Goal: Contribute content: Contribute content

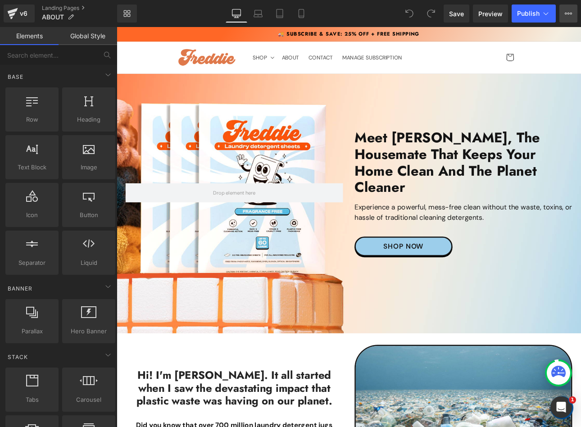
click at [562, 14] on button "View Live Page View with current Template Save Template to Library Schedule Pub…" at bounding box center [568, 14] width 18 height 18
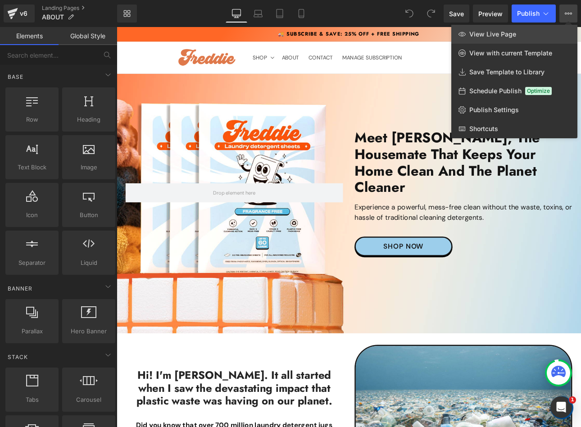
click at [547, 37] on link "View Live Page" at bounding box center [514, 34] width 126 height 19
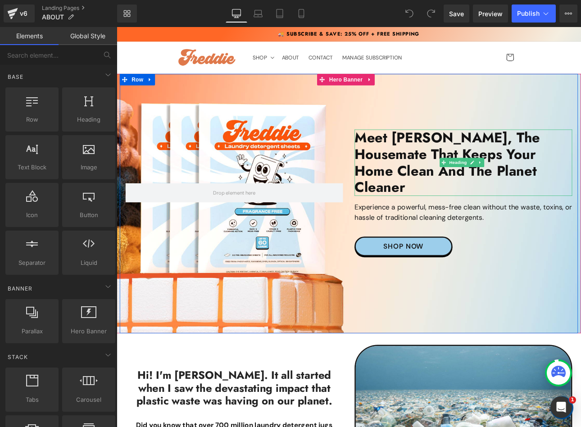
click at [581, 194] on h2 "Meet [PERSON_NAME], The housemate that Keeps Your Home Clean and the Planet Cle…" at bounding box center [523, 186] width 255 height 78
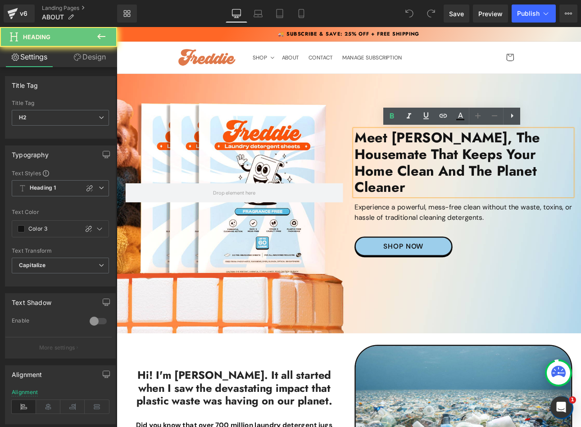
click at [581, 195] on h2 "Meet [PERSON_NAME], The housemate that Keeps Your Home Clean and the Planet Cle…" at bounding box center [523, 186] width 255 height 78
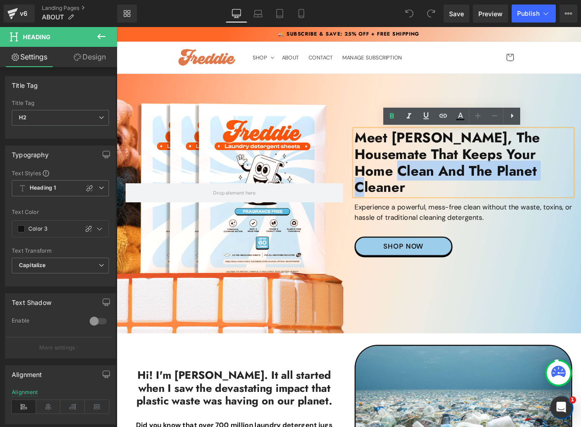
drag, startPoint x: 596, startPoint y: 195, endPoint x: 397, endPoint y: 196, distance: 199.1
click at [397, 196] on h2 "Meet [PERSON_NAME], The housemate that Keeps Your Home Clean and the Planet Cle…" at bounding box center [523, 186] width 255 height 78
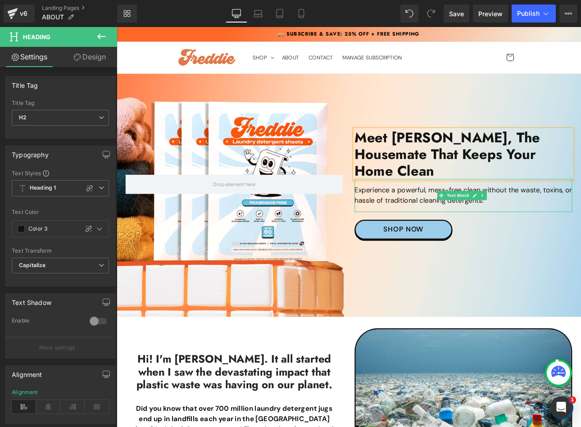
click at [578, 213] on p "Experience a powerful, mess-free clean without the waste, toxins, or hassle of …" at bounding box center [523, 225] width 255 height 24
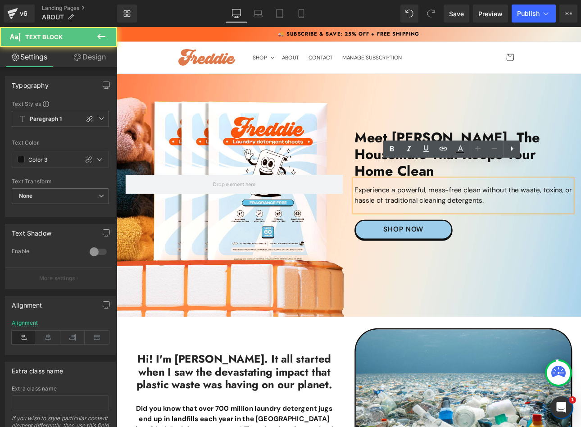
click at [567, 213] on p "Experience a powerful, mess-free clean without the waste, toxins, or hassle of …" at bounding box center [523, 225] width 255 height 24
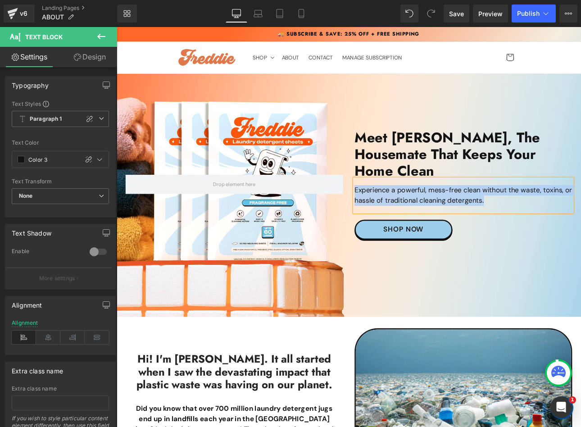
paste div
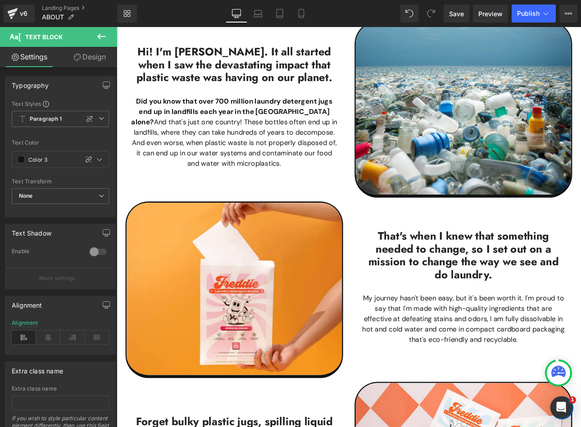
scroll to position [360, 0]
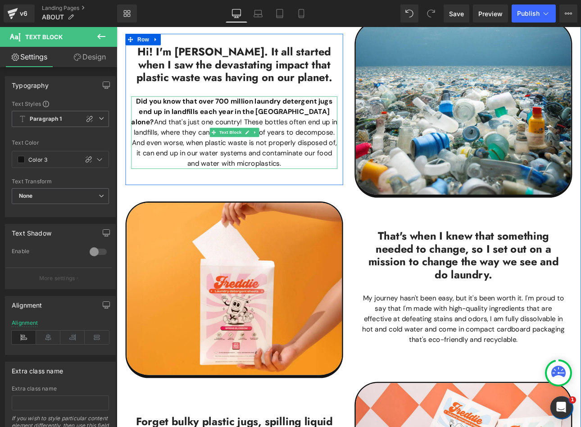
drag, startPoint x: 324, startPoint y: 142, endPoint x: 325, endPoint y: 131, distance: 11.3
click at [324, 142] on span "And that's just one country! These bottles often end up in landfills, where the…" at bounding box center [255, 162] width 241 height 59
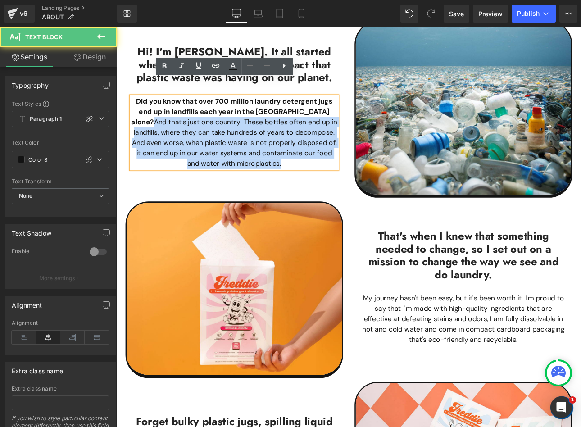
drag, startPoint x: 312, startPoint y: 109, endPoint x: 325, endPoint y: 172, distance: 64.0
click at [325, 172] on p "Did you know that over 700 million laundry detergent jugs end up in landfills e…" at bounding box center [255, 151] width 242 height 85
paste div
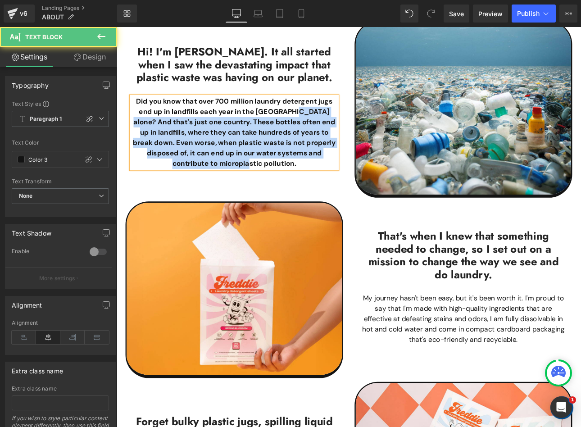
drag, startPoint x: 312, startPoint y: 107, endPoint x: 328, endPoint y: 185, distance: 79.6
click at [328, 185] on div "Hi! I'm [PERSON_NAME]. It all started when I saw the devastating impact that pl…" at bounding box center [254, 128] width 255 height 159
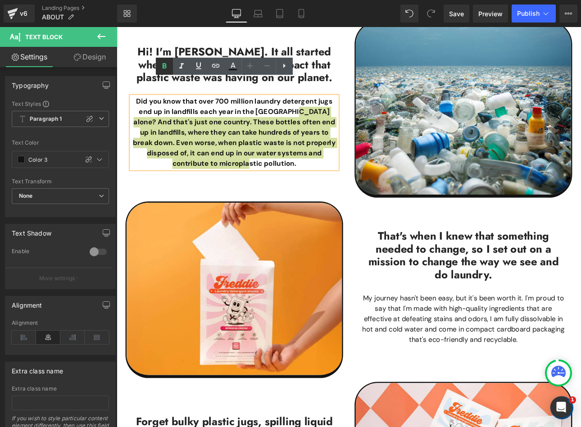
click at [167, 68] on icon at bounding box center [164, 66] width 11 height 11
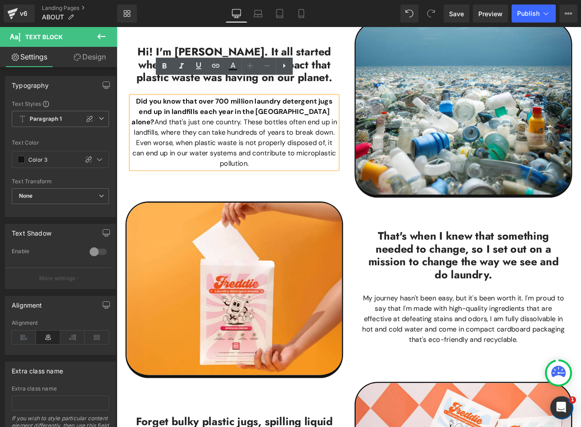
click at [343, 142] on p "Did you know that over 700 million laundry detergent jugs end up in landfills e…" at bounding box center [255, 151] width 242 height 85
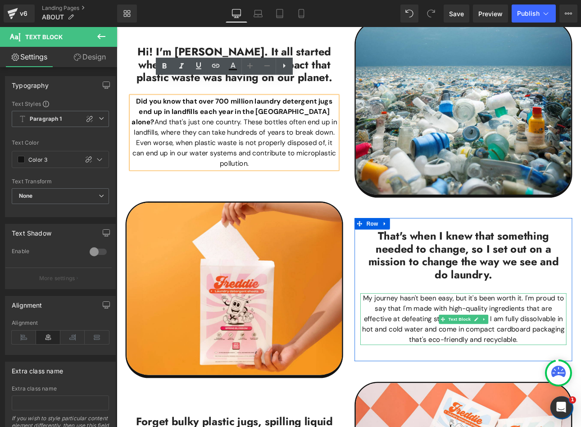
click at [437, 366] on p "My journey hasn't been easy, but it's been worth it. I'm proud to say that I'm …" at bounding box center [524, 370] width 242 height 61
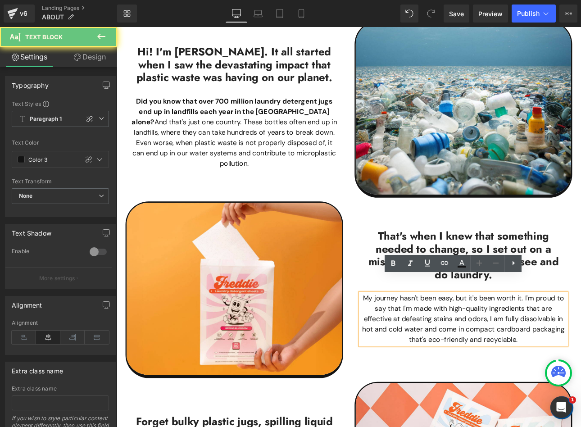
click at [501, 344] on p "My journey hasn't been easy, but it's been worth it. I'm proud to say that I'm …" at bounding box center [524, 370] width 242 height 61
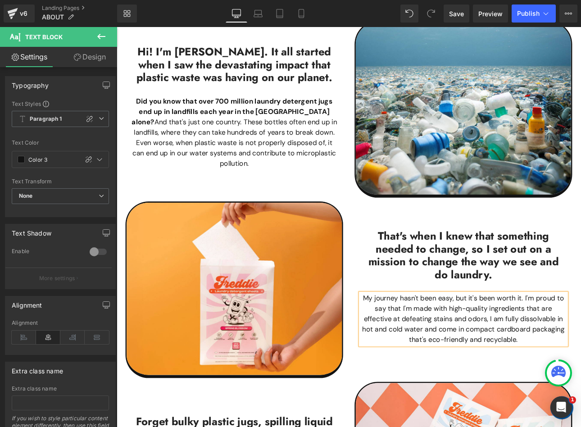
paste div
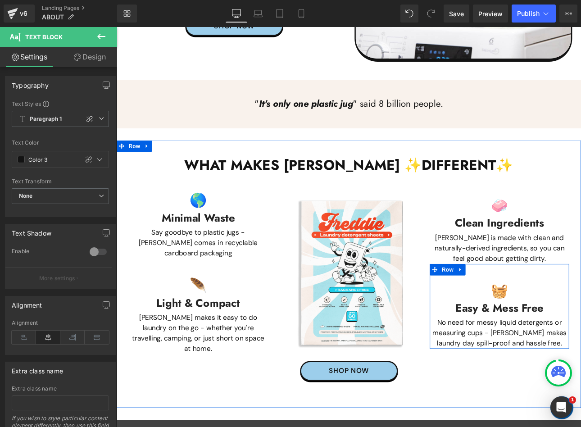
scroll to position [952, 0]
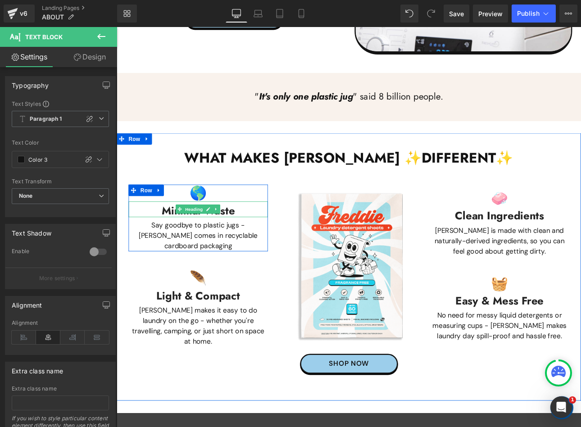
click at [171, 235] on h3 "Minimal Waste" at bounding box center [212, 242] width 163 height 15
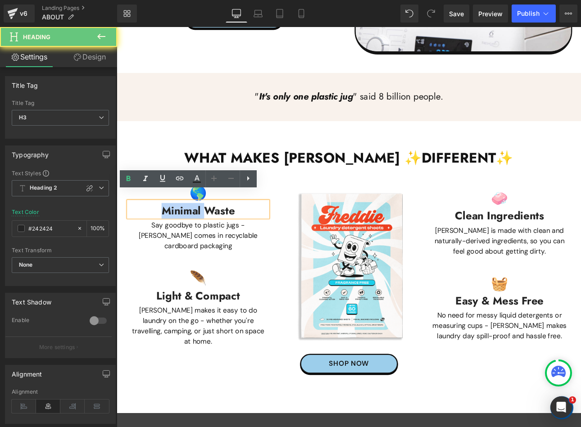
click at [171, 235] on h3 "Minimal Waste" at bounding box center [212, 242] width 163 height 15
paste div
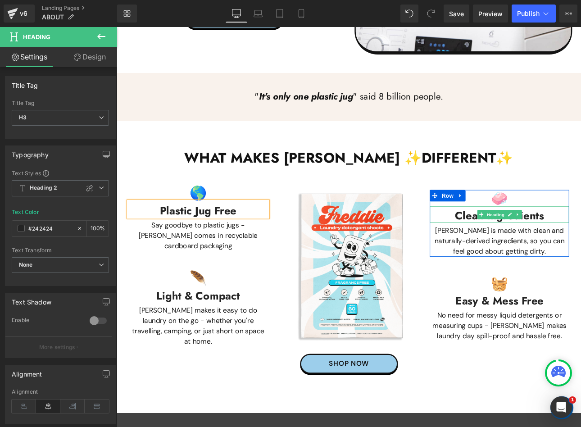
click at [521, 241] on h3 "Clean Ingredients" at bounding box center [565, 248] width 163 height 15
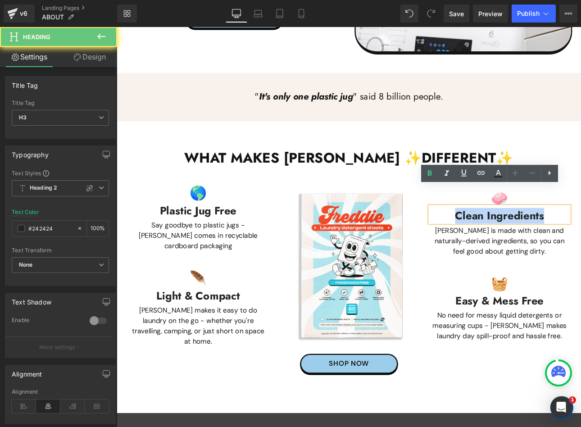
click at [521, 241] on h3 "Clean Ingredients" at bounding box center [565, 248] width 163 height 15
paste div
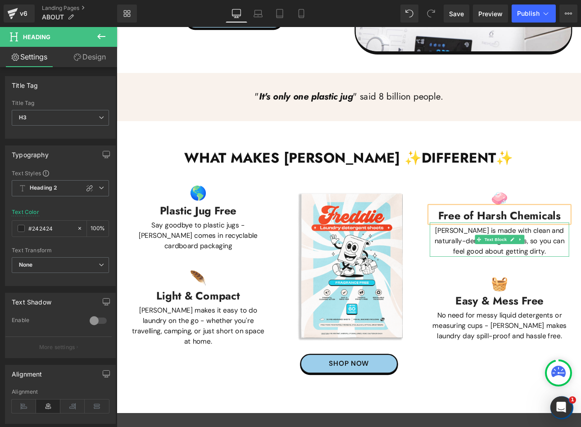
click at [511, 260] on p "[PERSON_NAME] is made with clean and naturally-derived ingredients, so you can …" at bounding box center [565, 278] width 163 height 36
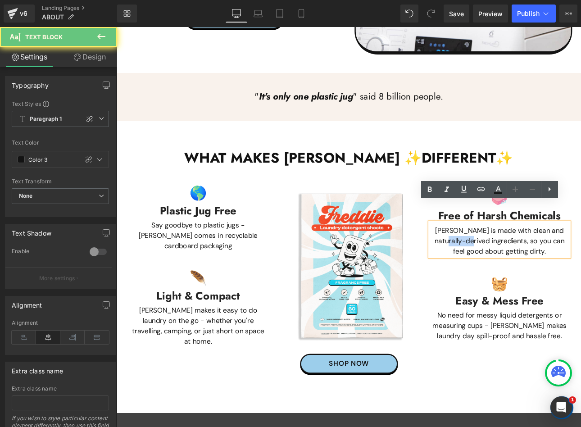
click at [511, 260] on p "[PERSON_NAME] is made with clean and naturally-derived ingredients, so you can …" at bounding box center [565, 278] width 163 height 36
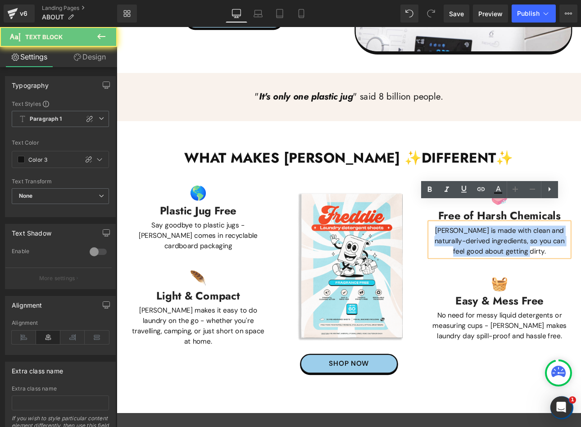
click at [511, 260] on p "[PERSON_NAME] is made with clean and naturally-derived ingredients, so you can …" at bounding box center [565, 278] width 163 height 36
paste div
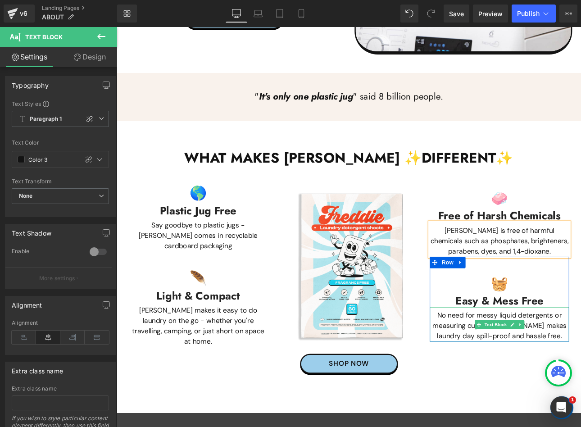
click at [581, 363] on p "No need for messy liquid detergents or measuring cups - [PERSON_NAME] makes lau…" at bounding box center [565, 377] width 163 height 36
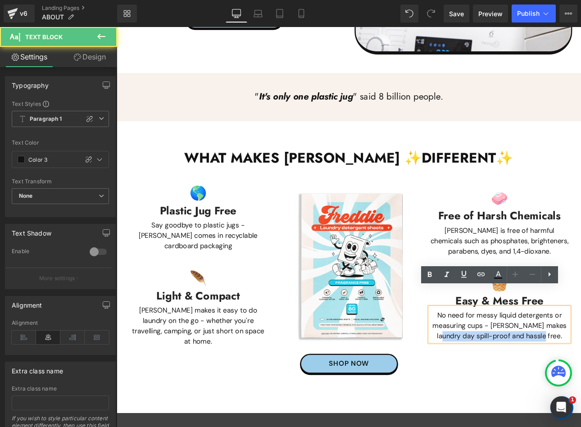
drag, startPoint x: 629, startPoint y: 364, endPoint x: 476, endPoint y: 366, distance: 152.7
click at [477, 366] on div "🧼 Heading Free of Harsh Chemicals Heading [PERSON_NAME] is free of harmful chem…" at bounding box center [565, 307] width 177 height 191
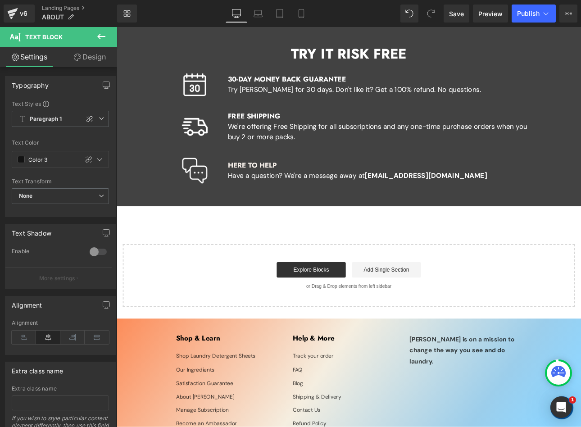
scroll to position [1537, 0]
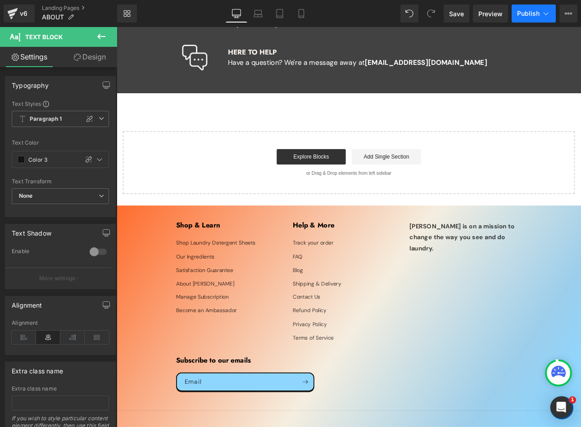
click at [518, 16] on span "Publish" at bounding box center [528, 13] width 23 height 7
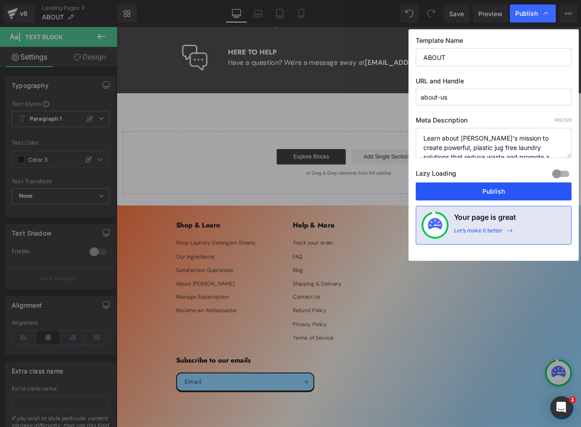
click at [492, 191] on button "Publish" at bounding box center [494, 191] width 156 height 18
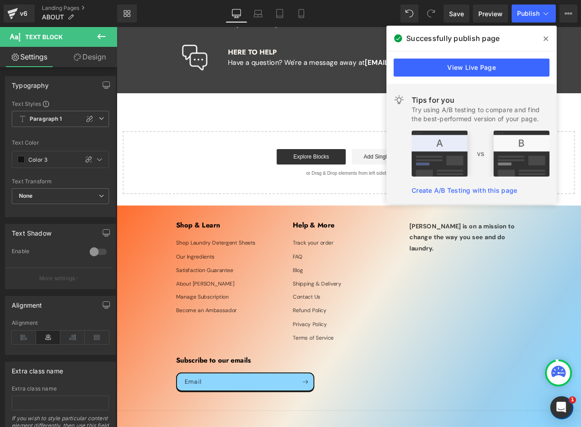
click at [548, 39] on icon at bounding box center [546, 38] width 5 height 7
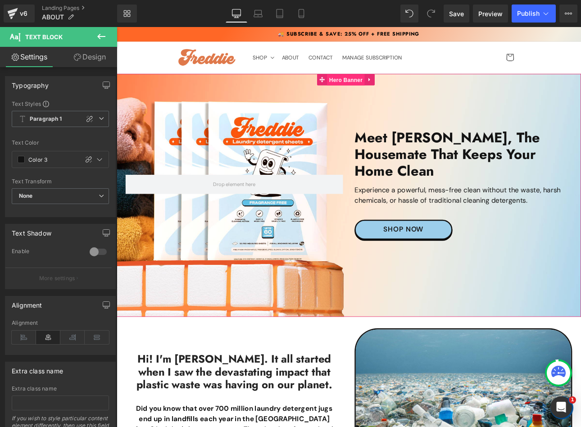
click at [386, 87] on span "Hero Banner" at bounding box center [386, 89] width 44 height 14
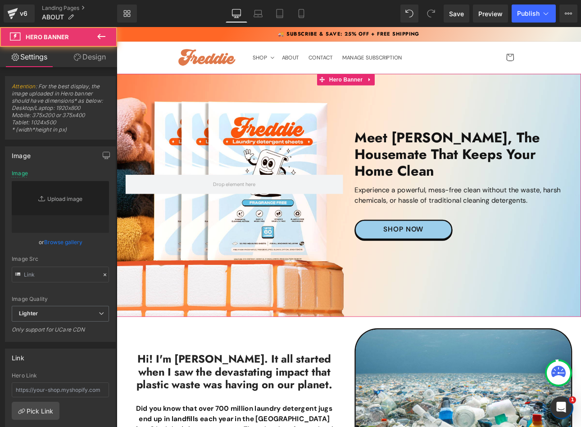
type input "[URL][DOMAIN_NAME][PERSON_NAME]"
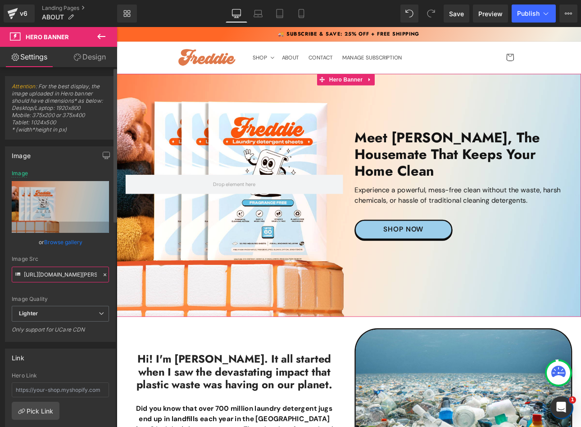
click at [56, 274] on input "[URL][DOMAIN_NAME][PERSON_NAME]" at bounding box center [60, 275] width 97 height 16
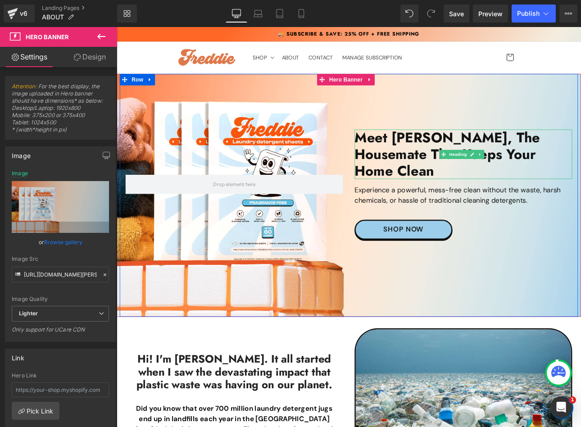
click at [434, 163] on h2 "Meet [PERSON_NAME], The housemate that Keeps Your Home Clean" at bounding box center [523, 176] width 255 height 59
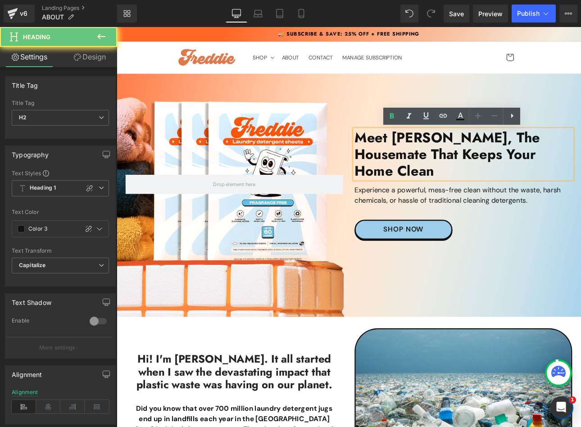
click at [469, 168] on h2 "Meet [PERSON_NAME], The housemate that Keeps Your Home Clean" at bounding box center [523, 176] width 255 height 59
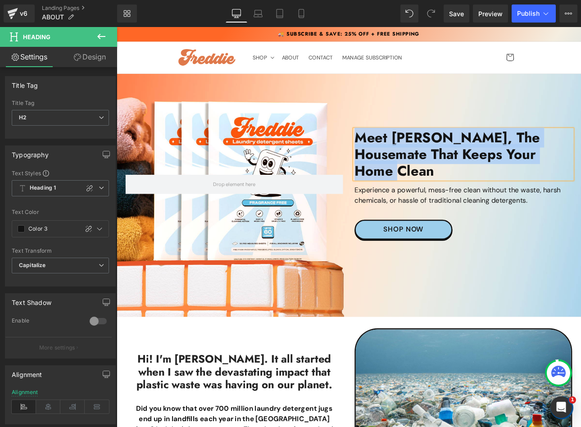
copy h2 "Meet [PERSON_NAME], The housemate that Keeps Your Home Clean"
click at [410, 213] on p "Experience a powerful, mess-free clean without the waste, harsh chemicals, or h…" at bounding box center [523, 225] width 255 height 24
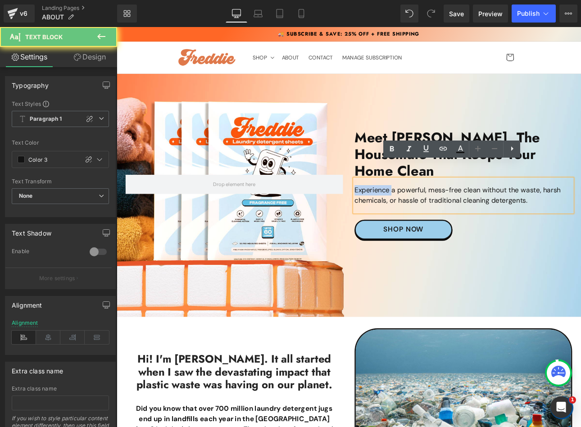
click at [410, 213] on p "Experience a powerful, mess-free clean without the waste, harsh chemicals, or h…" at bounding box center [523, 225] width 255 height 24
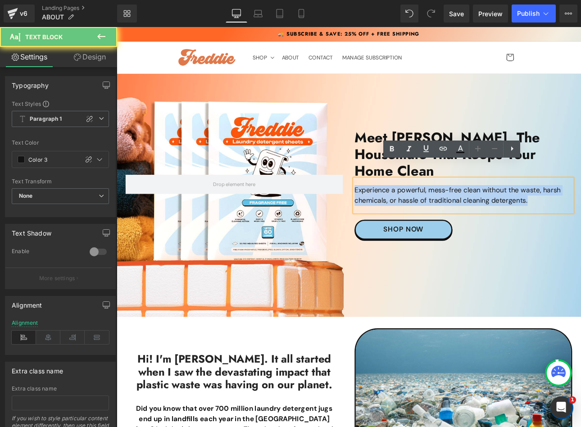
click at [410, 213] on p "Experience a powerful, mess-free clean without the waste, harsh chemicals, or h…" at bounding box center [523, 225] width 255 height 24
copy p "Experience a powerful, mess-free clean without the waste, harsh chemicals, or h…"
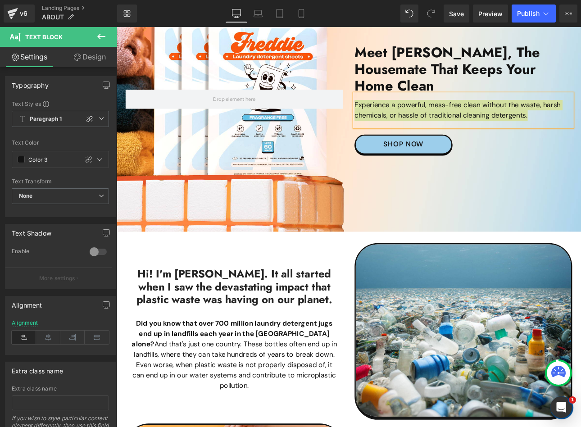
scroll to position [180, 0]
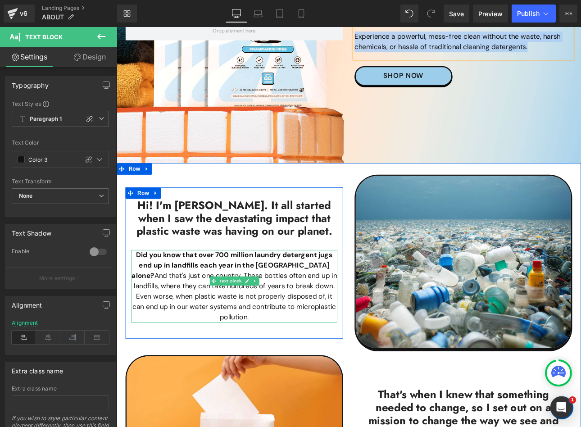
click at [204, 324] on span "And that's just one country. These bottles often end up in landfills, where the…" at bounding box center [256, 342] width 240 height 59
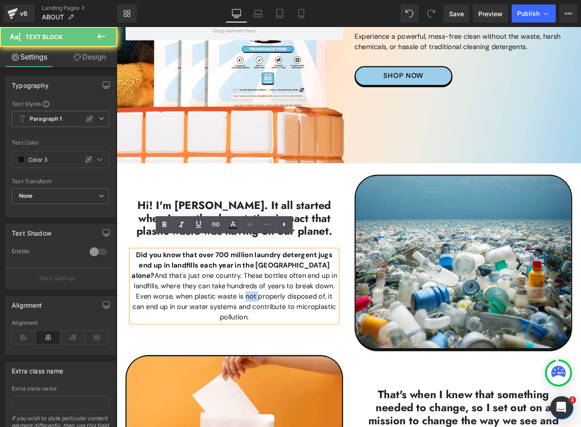
click at [204, 324] on span "And that's just one country. These bottles often end up in landfills, where the…" at bounding box center [256, 342] width 240 height 59
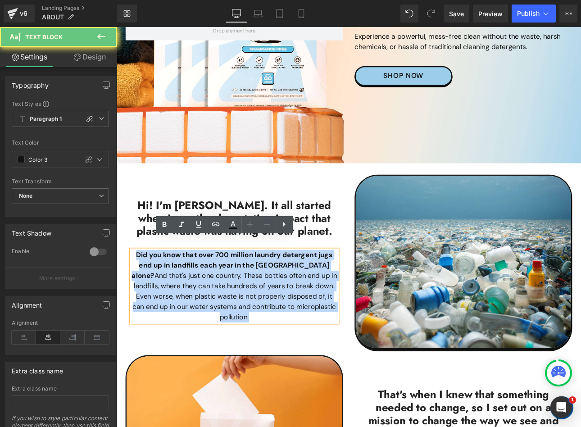
click at [204, 324] on span "And that's just one country. These bottles often end up in landfills, where the…" at bounding box center [256, 342] width 240 height 59
copy p "Did you know that over 700 million laundry detergent jugs end up in landfills e…"
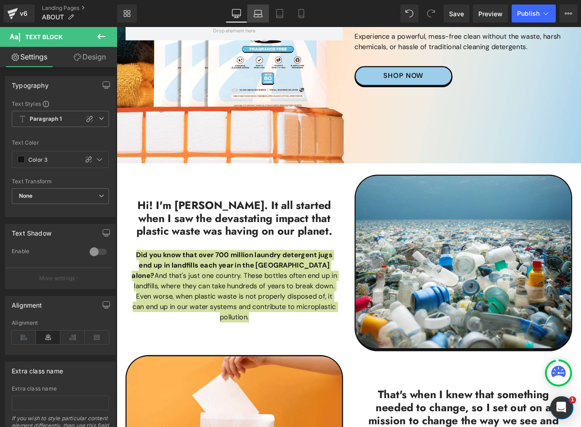
click at [257, 14] on icon at bounding box center [258, 15] width 9 height 3
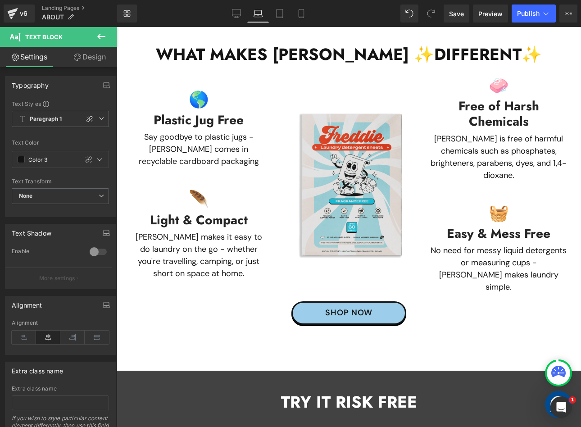
scroll to position [1171, 0]
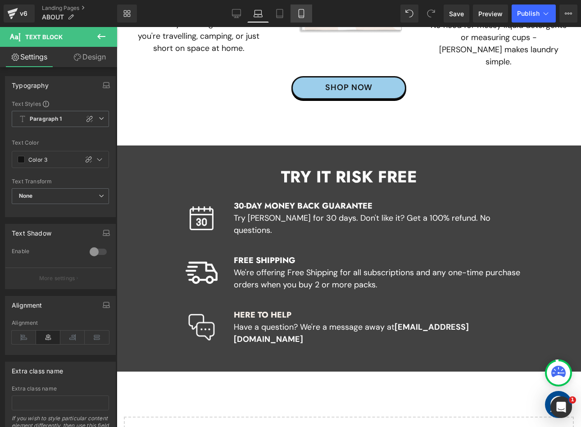
click at [308, 13] on link "Mobile" at bounding box center [302, 14] width 22 height 18
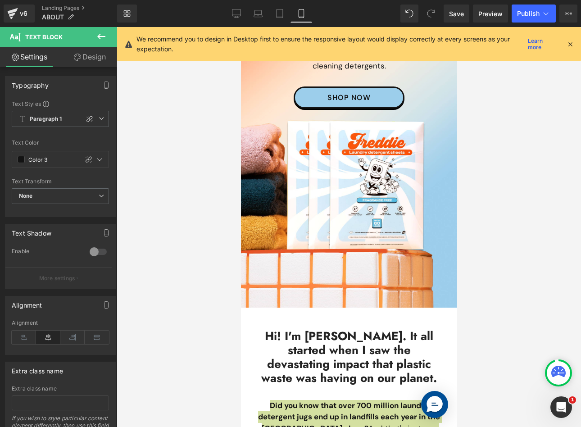
scroll to position [0, 0]
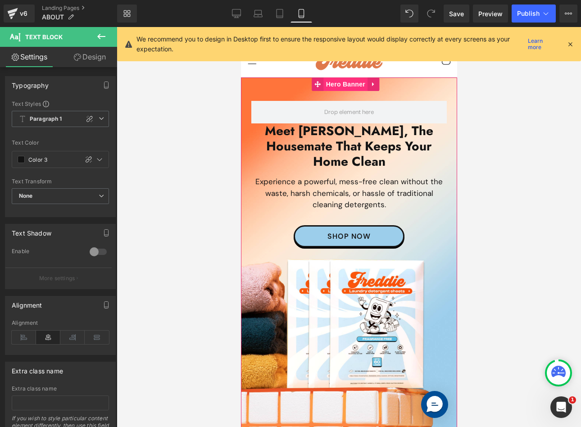
click at [338, 84] on span "Hero Banner" at bounding box center [345, 84] width 44 height 14
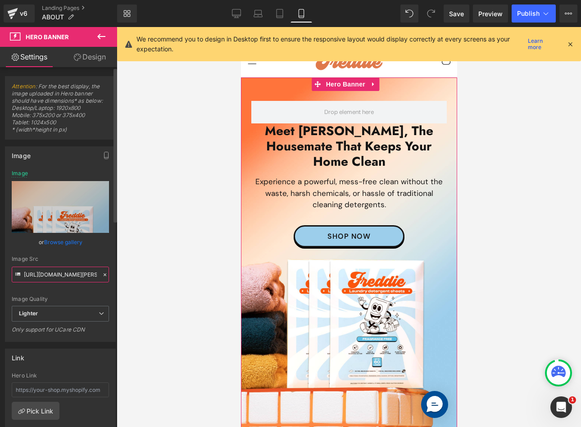
click at [50, 277] on input "[URL][DOMAIN_NAME][PERSON_NAME]" at bounding box center [60, 275] width 97 height 16
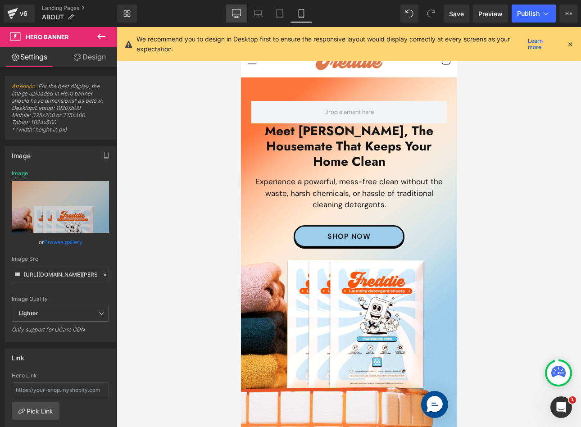
click at [245, 12] on link "Desktop" at bounding box center [237, 14] width 22 height 18
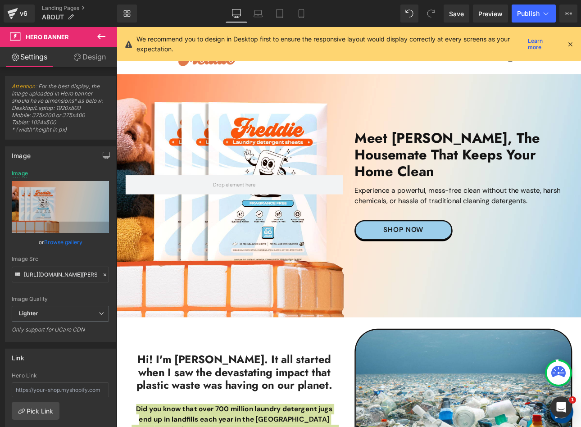
type input "[URL][DOMAIN_NAME][PERSON_NAME]"
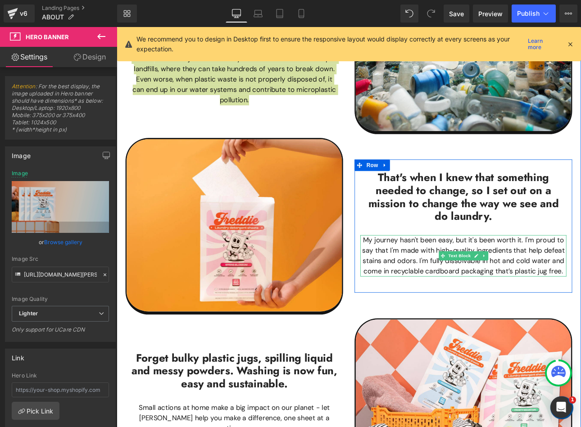
scroll to position [454, 0]
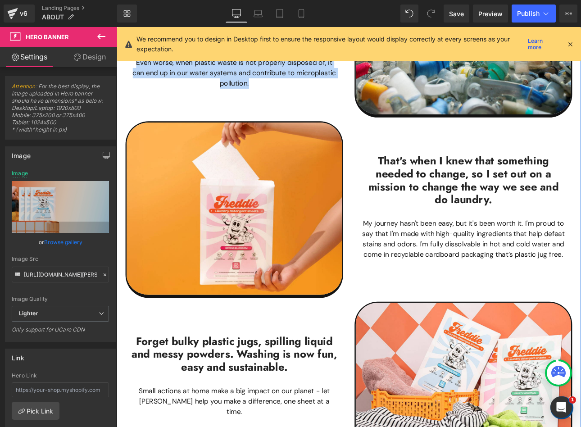
click at [441, 271] on p "My journey hasn't been easy, but it's been worth it. I'm proud to say that I'm …" at bounding box center [524, 276] width 242 height 49
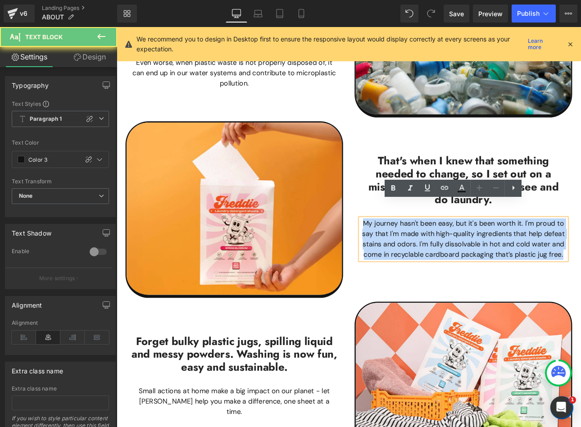
click at [441, 271] on p "My journey hasn't been easy, but it's been worth it. I'm proud to say that I'm …" at bounding box center [524, 276] width 242 height 49
copy p "My journey hasn't been easy, but it's been worth it. I'm proud to say that I'm …"
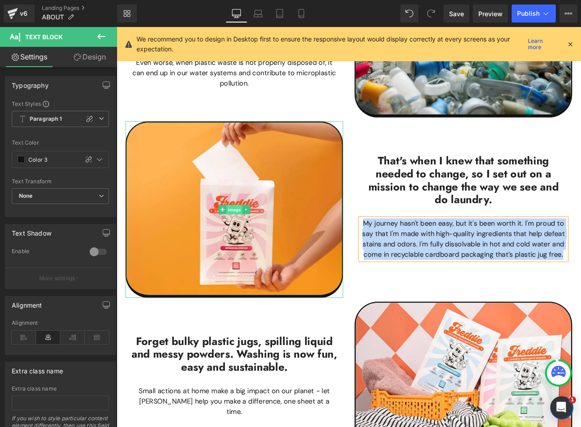
click at [250, 236] on span "Image" at bounding box center [254, 241] width 19 height 11
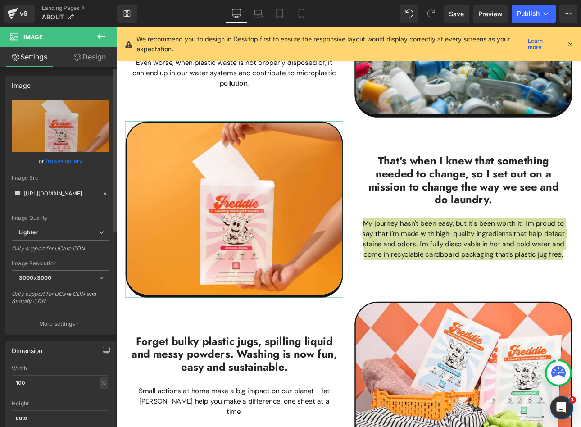
click at [57, 182] on div "Image Src [URL][DOMAIN_NAME]" at bounding box center [60, 188] width 97 height 27
click at [54, 195] on input "[URL][DOMAIN_NAME]" at bounding box center [60, 194] width 97 height 16
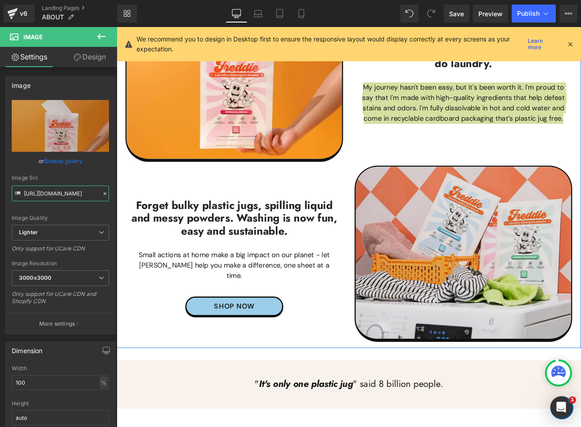
scroll to position [635, 0]
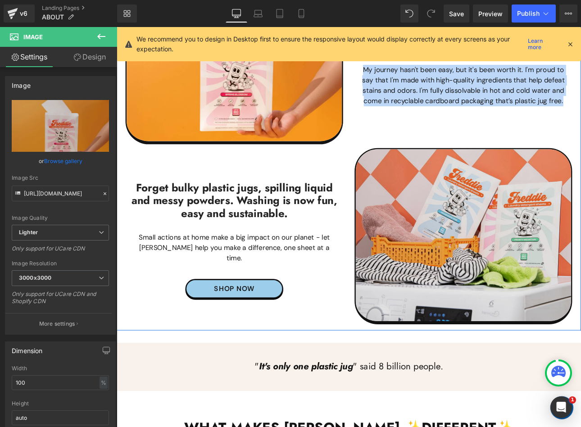
click at [496, 259] on img at bounding box center [523, 272] width 255 height 207
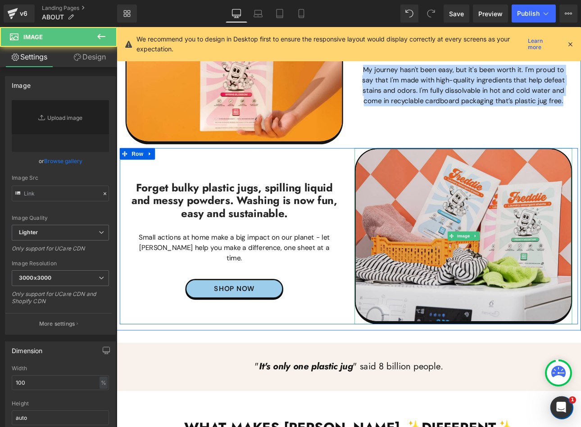
type input "[URL][DOMAIN_NAME]"
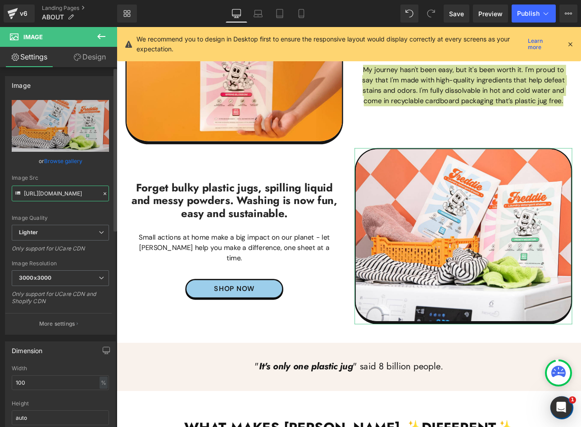
click at [57, 198] on input "[URL][DOMAIN_NAME]" at bounding box center [60, 194] width 97 height 16
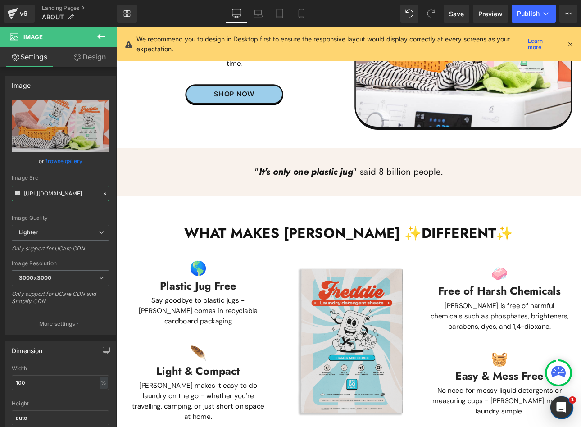
scroll to position [905, 0]
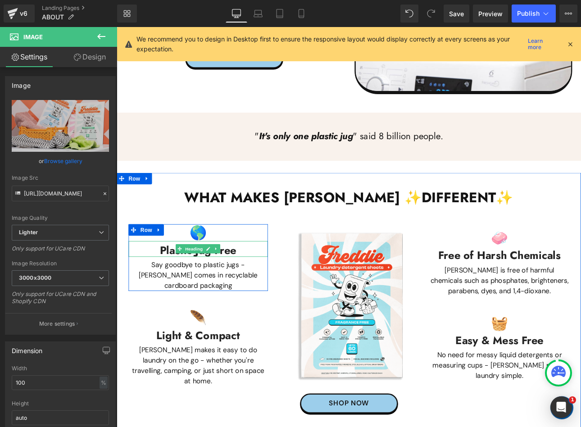
click at [168, 282] on h3 "Plastic Jug Free" at bounding box center [212, 289] width 163 height 15
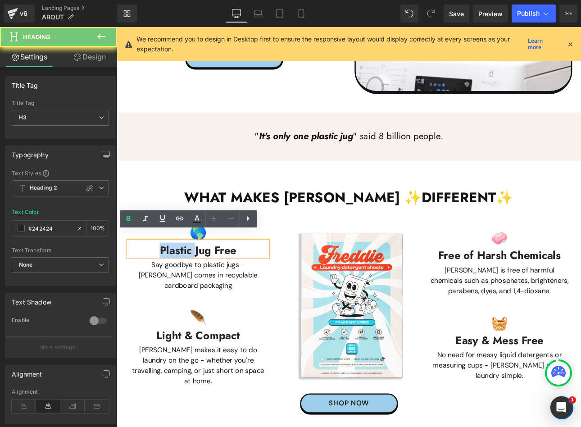
click at [168, 282] on h3 "Plastic Jug Free" at bounding box center [212, 289] width 163 height 15
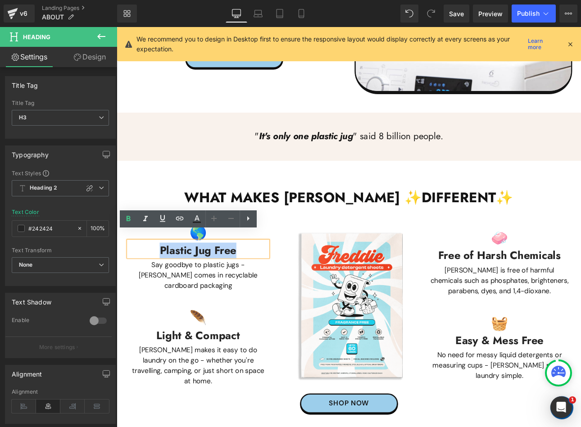
click at [168, 282] on h3 "Plastic Jug Free" at bounding box center [212, 289] width 163 height 15
copy h3 "Plastic Jug Free"
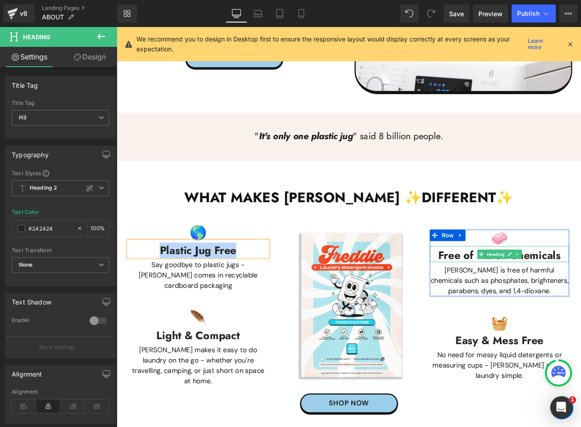
click at [499, 288] on h3 "Free of Harsh Chemicals" at bounding box center [565, 295] width 163 height 15
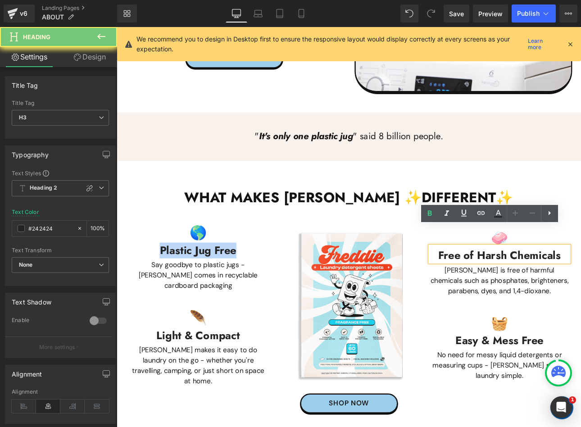
click at [499, 288] on h3 "Free of Harsh Chemicals" at bounding box center [565, 295] width 163 height 15
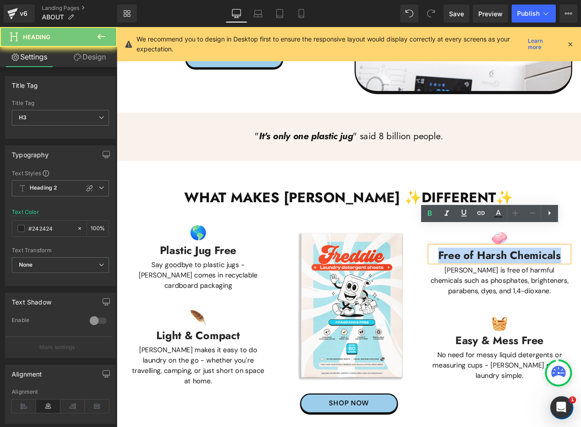
copy h3 "Free of Harsh Chemicals"
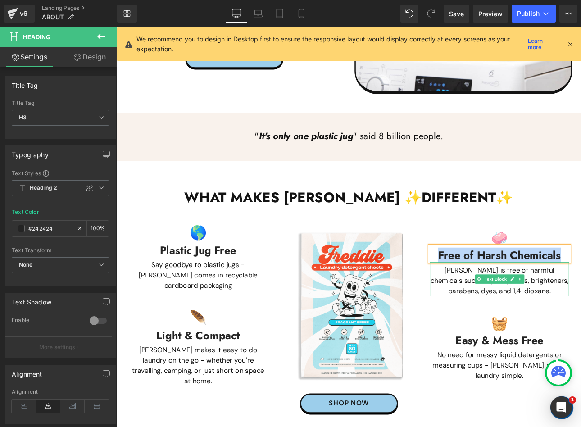
click at [522, 307] on p "[PERSON_NAME] is free of harmful chemicals such as phosphates, brighteners, par…" at bounding box center [565, 325] width 163 height 36
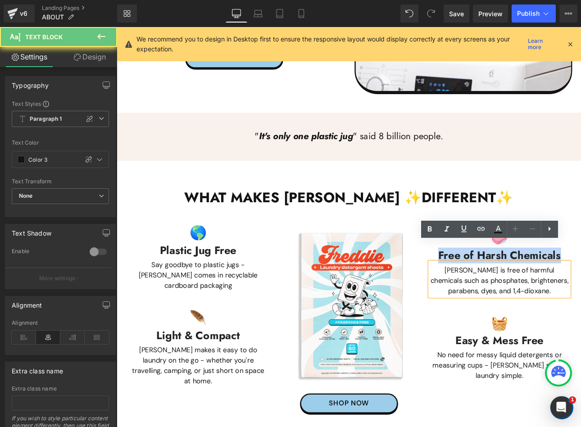
click at [522, 307] on p "[PERSON_NAME] is free of harmful chemicals such as phosphates, brighteners, par…" at bounding box center [565, 325] width 163 height 36
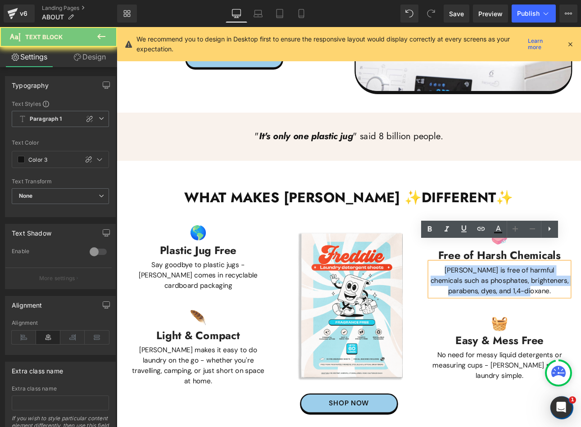
click at [524, 307] on p "[PERSON_NAME] is free of harmful chemicals such as phosphates, brighteners, par…" at bounding box center [565, 325] width 163 height 36
copy p "[PERSON_NAME] is free of harmful chemicals such as phosphates, brighteners, par…"
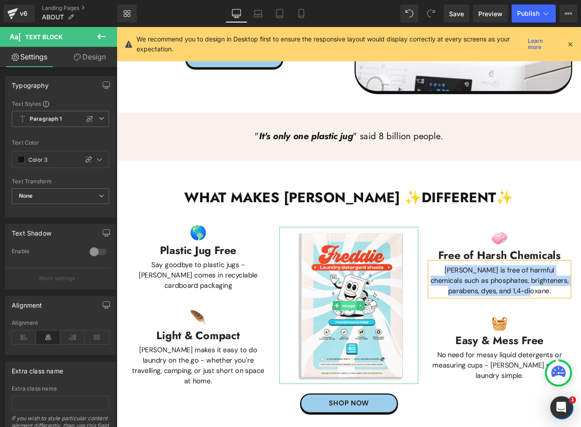
click at [382, 349] on span "Image" at bounding box center [389, 354] width 19 height 11
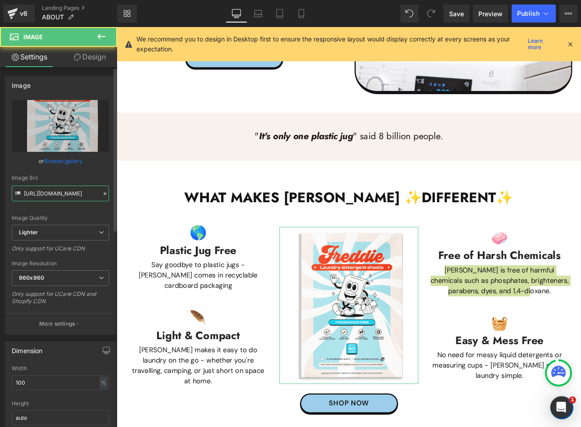
click at [65, 190] on input "[URL][DOMAIN_NAME]" at bounding box center [60, 194] width 97 height 16
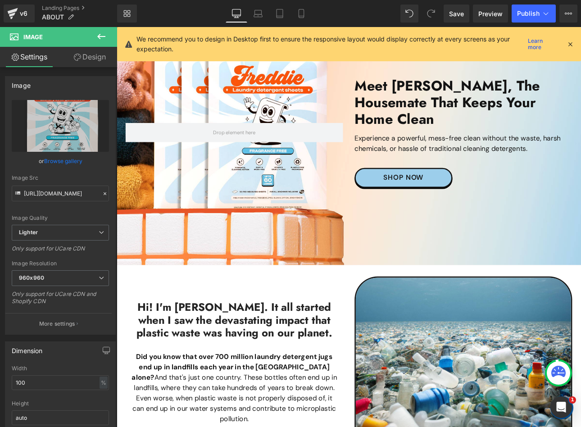
scroll to position [0, 0]
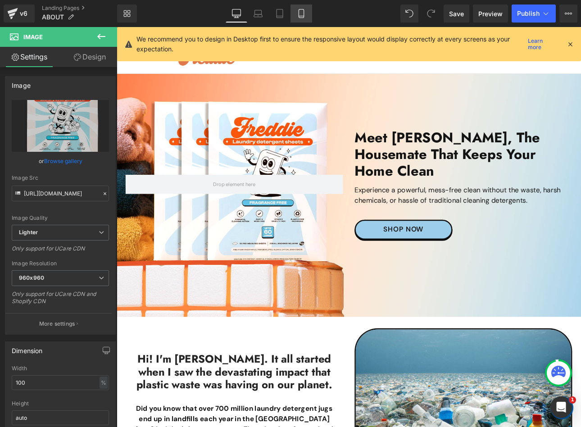
click at [301, 13] on icon at bounding box center [301, 13] width 9 height 9
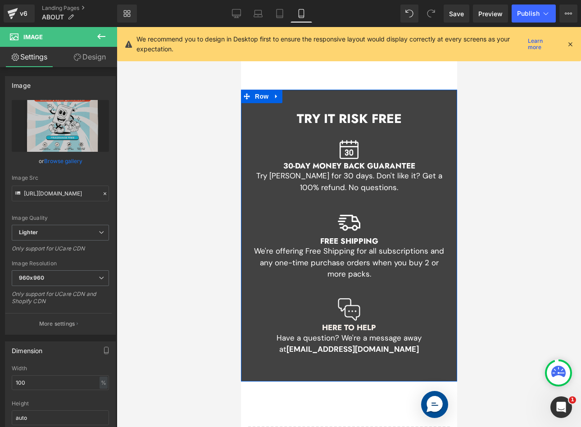
scroll to position [1847, 0]
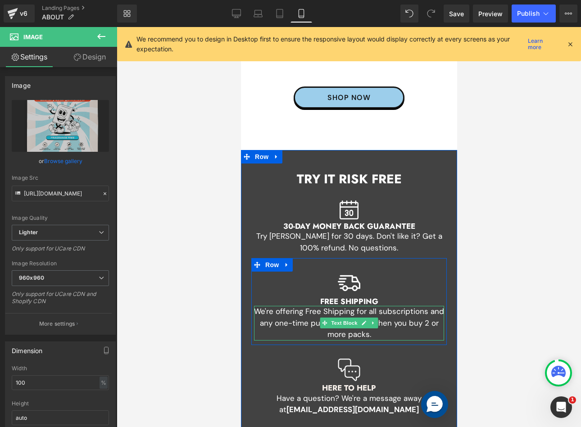
click at [307, 307] on p "We're offering Free Shipping for all subscriptions and any one-time purchase or…" at bounding box center [349, 323] width 190 height 35
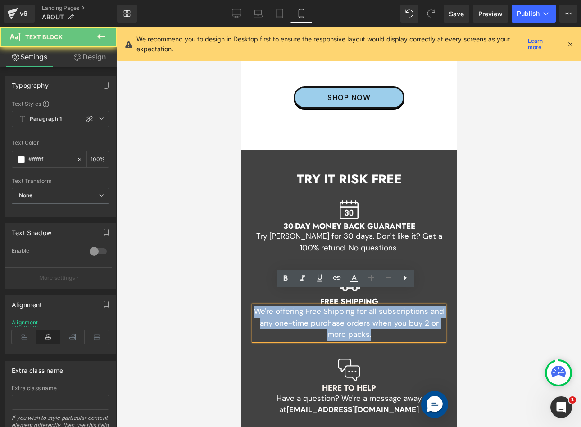
click at [307, 307] on p "We're offering Free Shipping for all subscriptions and any one-time purchase or…" at bounding box center [349, 323] width 190 height 35
copy p "We're offering Free Shipping for all subscriptions and any one-time purchase or…"
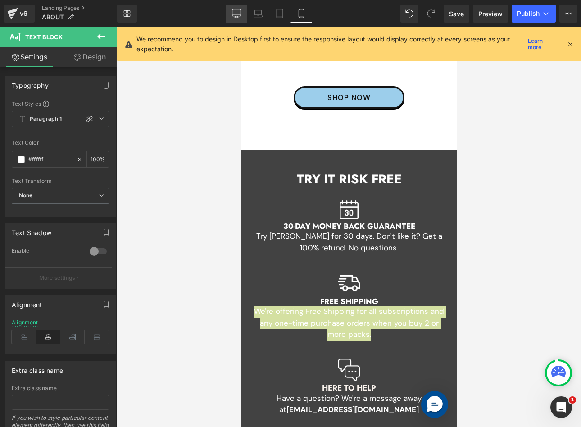
click at [229, 10] on link "Desktop" at bounding box center [237, 14] width 22 height 18
type input "100"
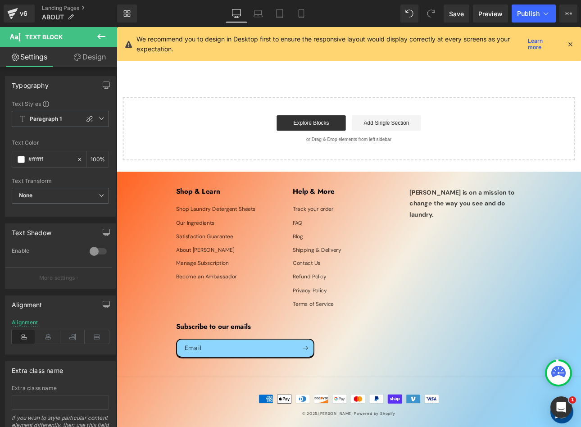
scroll to position [1223, 0]
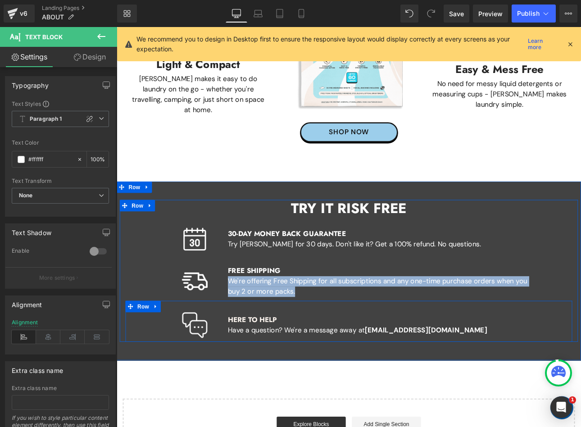
click at [492, 348] on div "Image HERE TO HELP Heading Have a question? We're a message away at [EMAIL_ADDR…" at bounding box center [389, 372] width 524 height 48
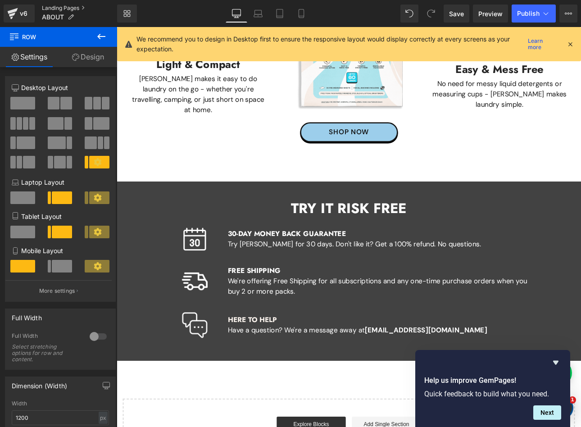
click at [59, 5] on link "Landing Pages" at bounding box center [79, 8] width 75 height 7
click at [518, 16] on span "Publish" at bounding box center [528, 13] width 23 height 7
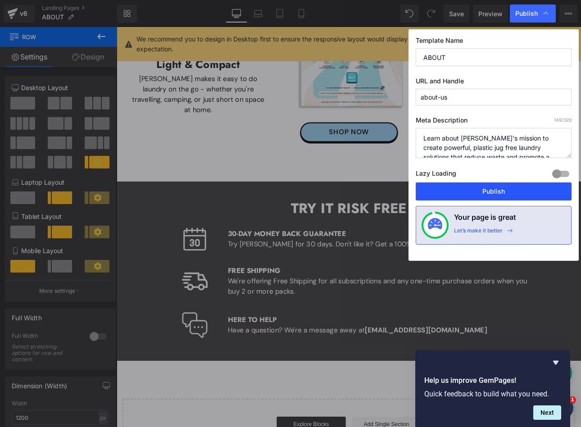
click at [503, 193] on button "Publish" at bounding box center [494, 191] width 156 height 18
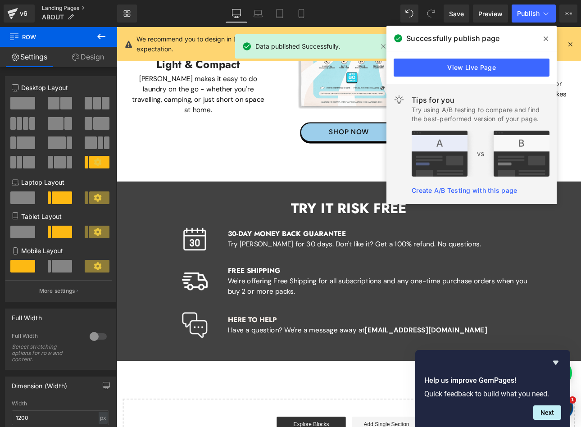
click at [66, 6] on link "Landing Pages" at bounding box center [79, 8] width 75 height 7
